Goal: Task Accomplishment & Management: Manage account settings

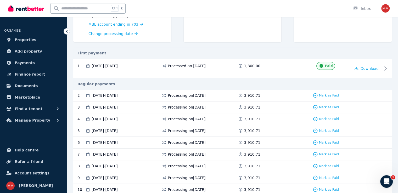
scroll to position [78, 0]
click at [265, 95] on span at bounding box center [280, 95] width 39 height 5
click at [120, 90] on div "2 [DATE] - [DATE] Processing on [DATE] 3,910.71 Mark as Paid" at bounding box center [232, 96] width 318 height 12
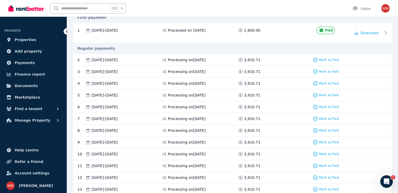
scroll to position [110, 0]
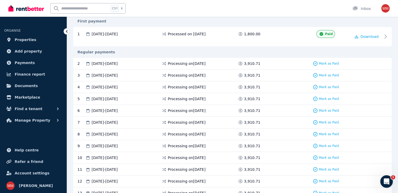
click at [180, 66] on div "2 [DATE] - [DATE] Processing on [DATE] 3,910.71 Mark as Paid" at bounding box center [232, 64] width 318 height 12
click at [106, 63] on span "[DATE] - [DATE]" at bounding box center [104, 63] width 26 height 5
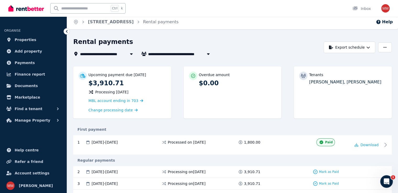
scroll to position [0, 0]
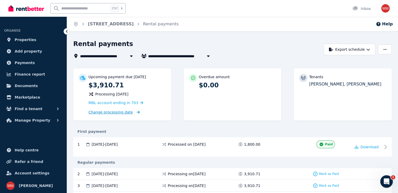
click at [121, 111] on span "Change processing date" at bounding box center [110, 112] width 44 height 5
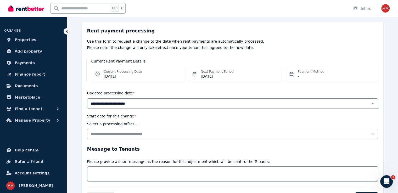
scroll to position [67, 0]
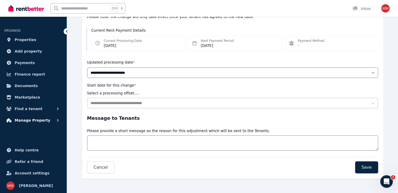
click at [32, 118] on span "Manage Property" at bounding box center [33, 120] width 36 height 6
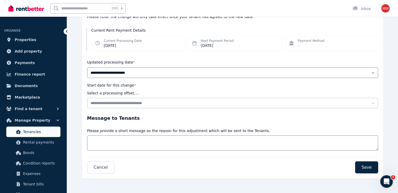
click at [33, 129] on span "Tenancies" at bounding box center [40, 132] width 35 height 6
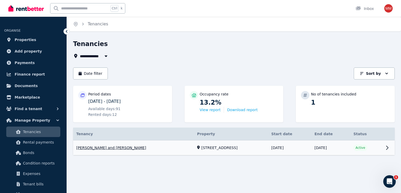
click at [259, 149] on link "View property details" at bounding box center [234, 147] width 322 height 15
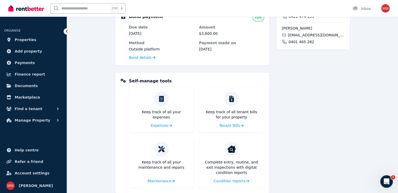
scroll to position [184, 0]
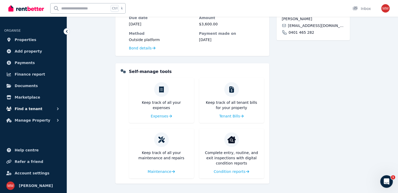
click at [28, 107] on span "Find a tenant" at bounding box center [29, 109] width 28 height 6
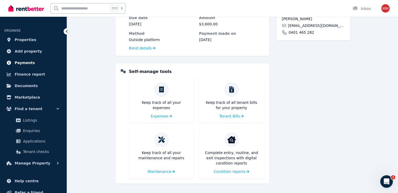
click at [21, 61] on span "Payments" at bounding box center [25, 63] width 20 height 6
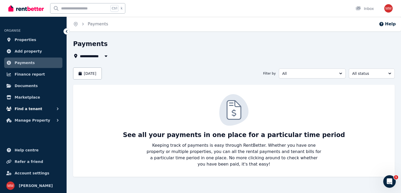
click at [26, 108] on span "Find a tenant" at bounding box center [29, 109] width 28 height 6
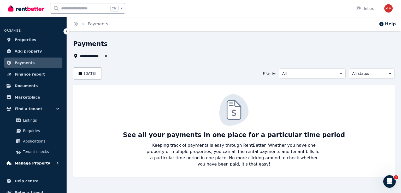
click at [30, 160] on span "Manage Property" at bounding box center [33, 163] width 36 height 6
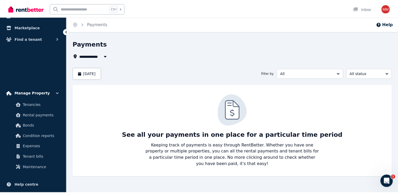
scroll to position [62, 0]
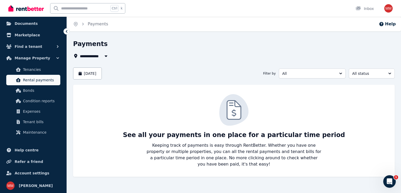
click at [30, 81] on span "Rental payments" at bounding box center [40, 80] width 35 height 6
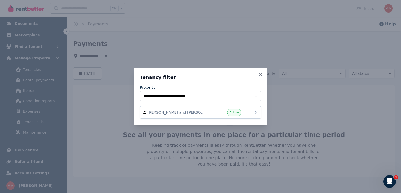
click at [174, 113] on span "[PERSON_NAME] and [PERSON_NAME]" at bounding box center [178, 112] width 60 height 5
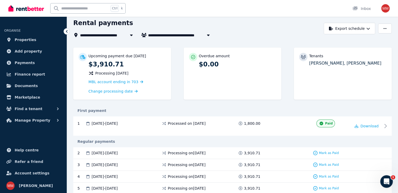
scroll to position [21, 0]
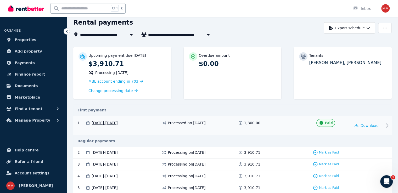
click at [118, 122] on span "[DATE] - [DATE]" at bounding box center [104, 122] width 26 height 5
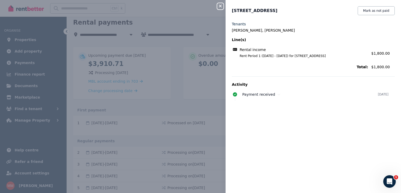
click at [198, 142] on div "Close panel [STREET_ADDRESS] Mark as not paid Tenants [PERSON_NAME], [PERSON_NA…" at bounding box center [200, 96] width 401 height 193
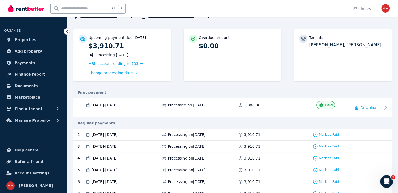
scroll to position [41, 0]
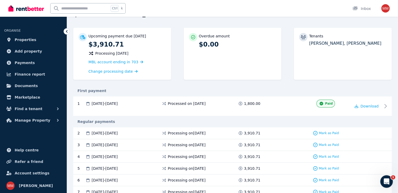
click at [188, 135] on div "2 [DATE] - [DATE] Processing on [DATE] 3,910.71 Mark as Paid" at bounding box center [232, 133] width 318 height 12
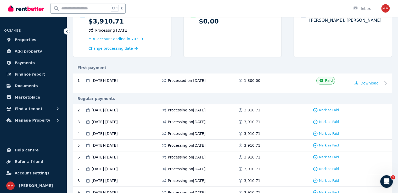
scroll to position [64, 0]
click at [46, 119] on button "Manage Property" at bounding box center [33, 120] width 58 height 10
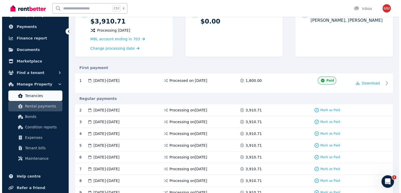
scroll to position [37, 0]
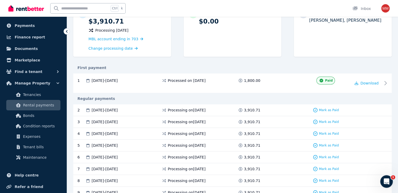
click at [36, 107] on span "Rental payments" at bounding box center [40, 105] width 35 height 6
